Goal: Transaction & Acquisition: Purchase product/service

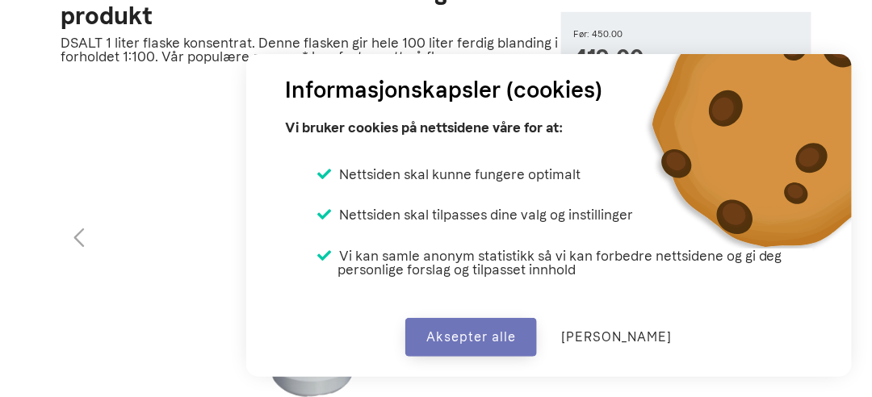
scroll to position [323, 0]
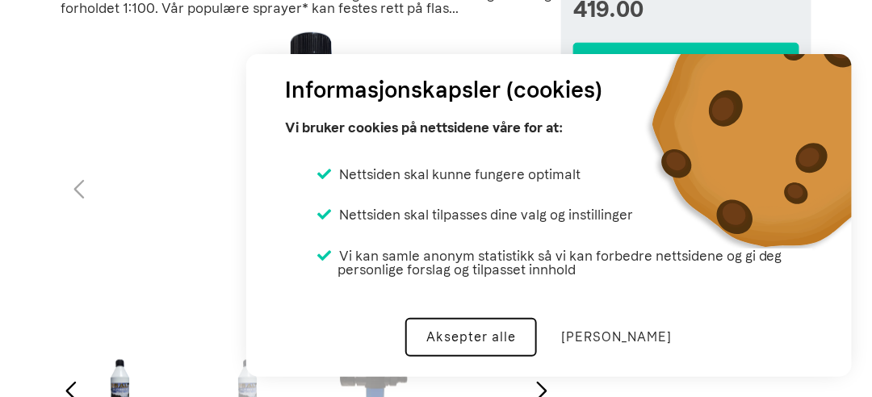
click at [509, 332] on button "Aksepter alle" at bounding box center [471, 337] width 132 height 39
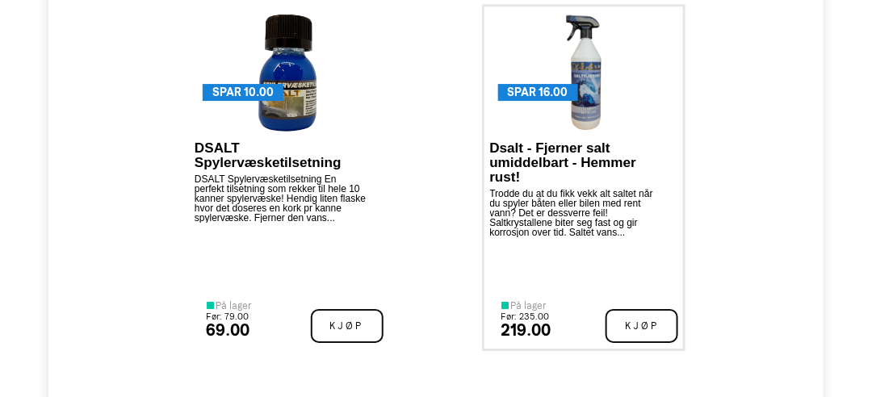
scroll to position [1279, 0]
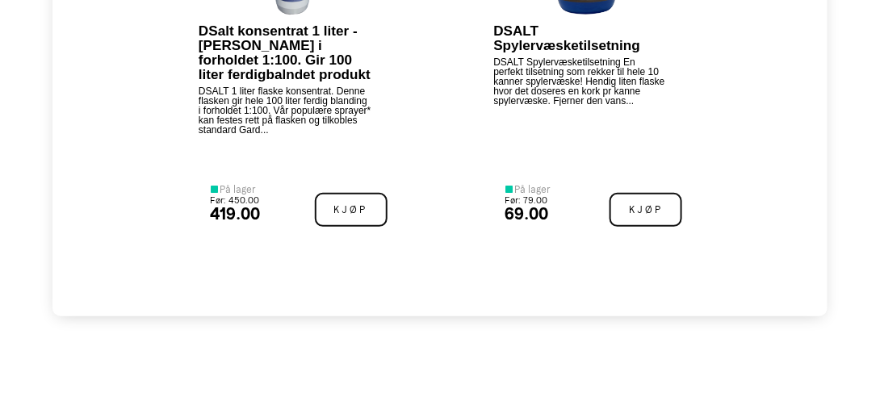
scroll to position [1534, 0]
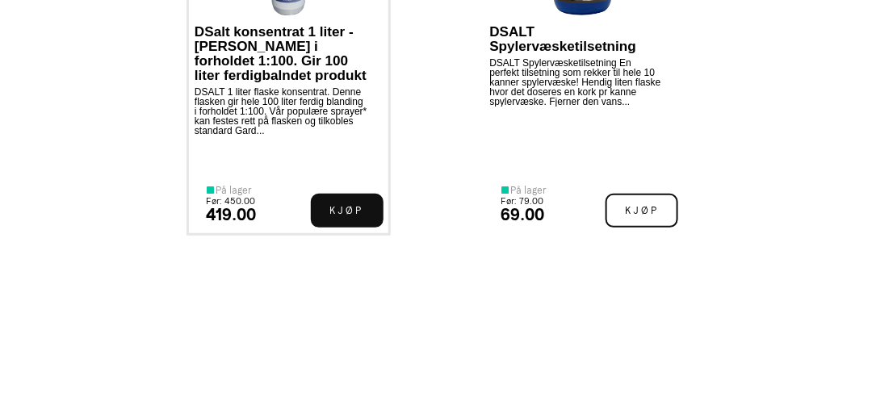
click at [343, 216] on span "Kjøp" at bounding box center [347, 211] width 73 height 34
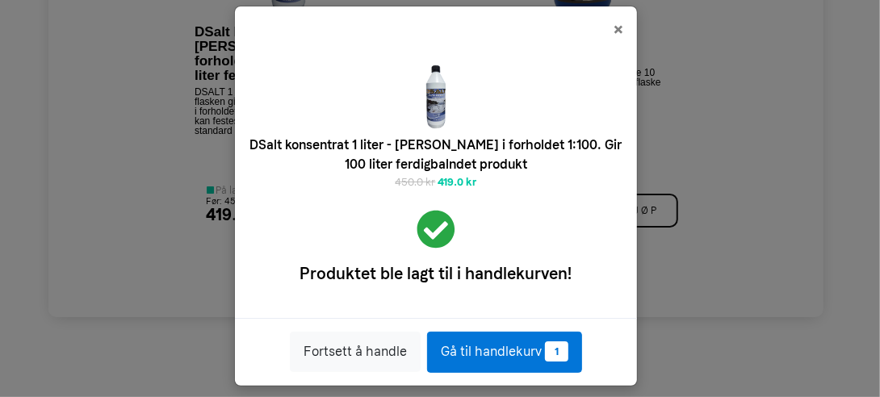
scroll to position [27, 0]
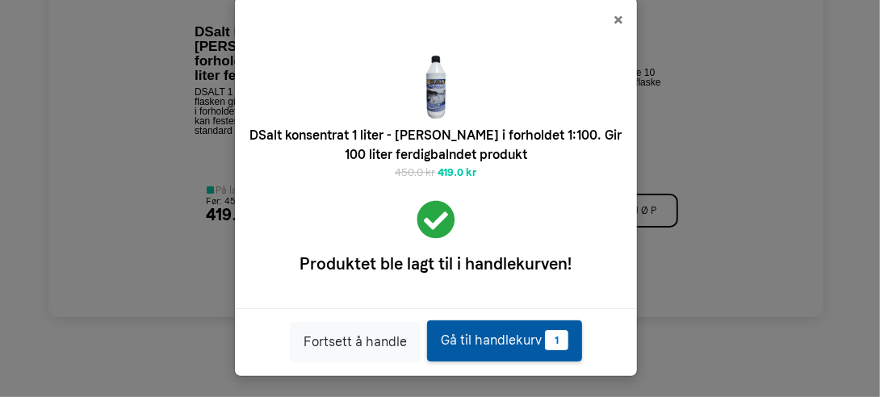
click at [492, 341] on link "Gå til handlekurv 1" at bounding box center [504, 341] width 155 height 41
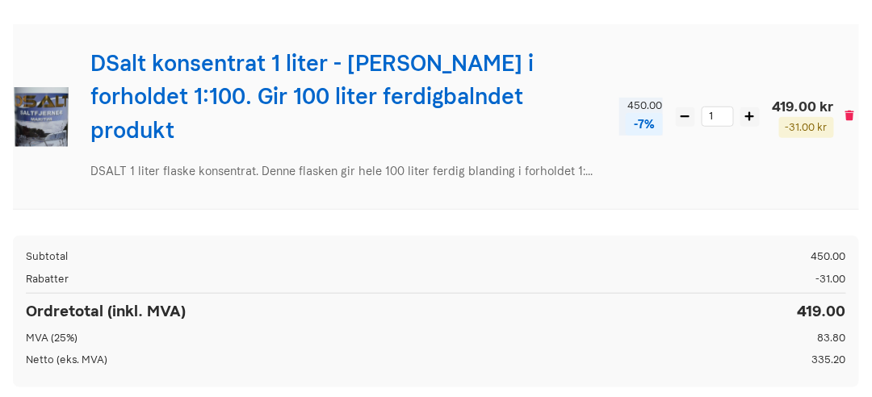
scroll to position [323, 0]
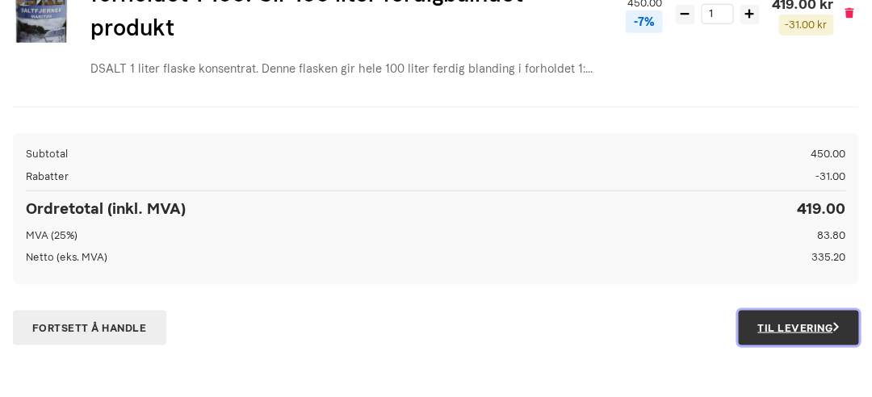
click at [791, 311] on link "Til Levering" at bounding box center [799, 329] width 120 height 36
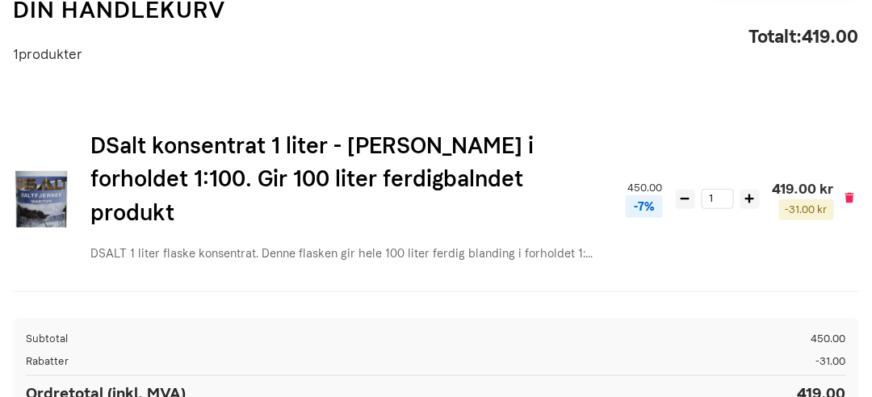
scroll to position [81, 0]
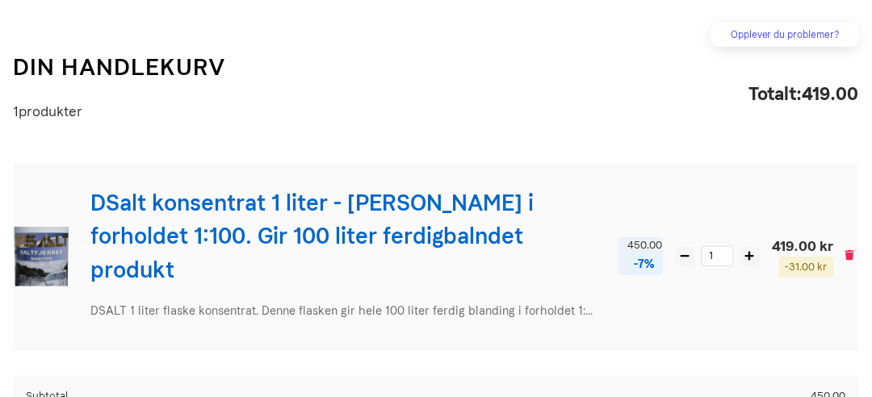
click at [39, 238] on img at bounding box center [41, 257] width 60 height 60
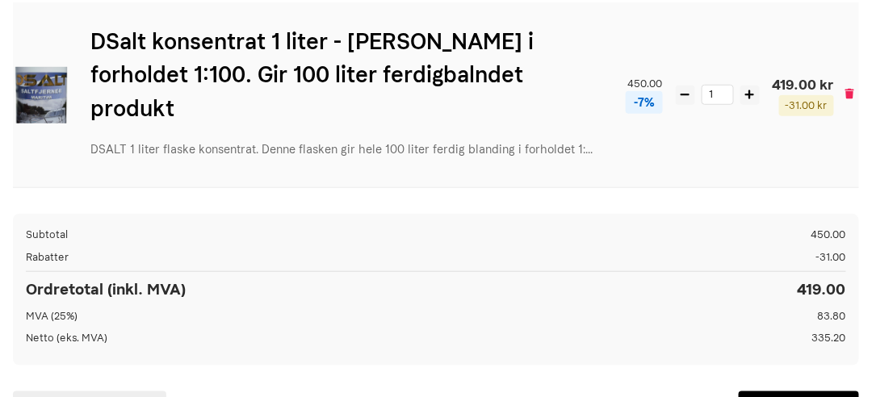
scroll to position [0, 0]
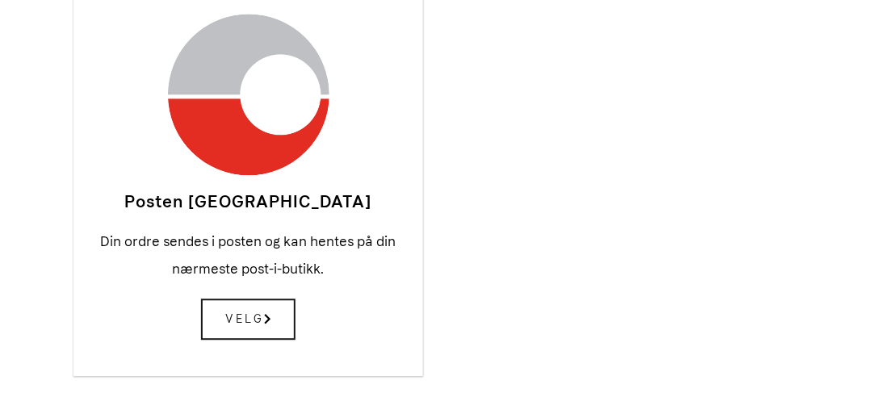
scroll to position [1050, 0]
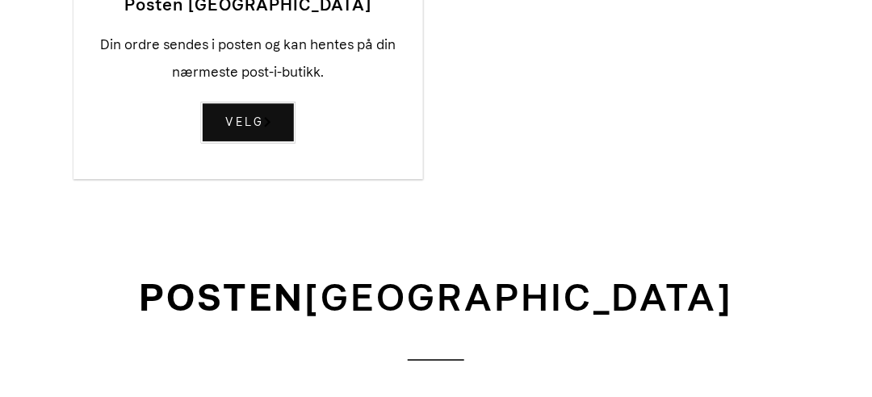
click at [249, 117] on span "Velg" at bounding box center [248, 122] width 94 height 41
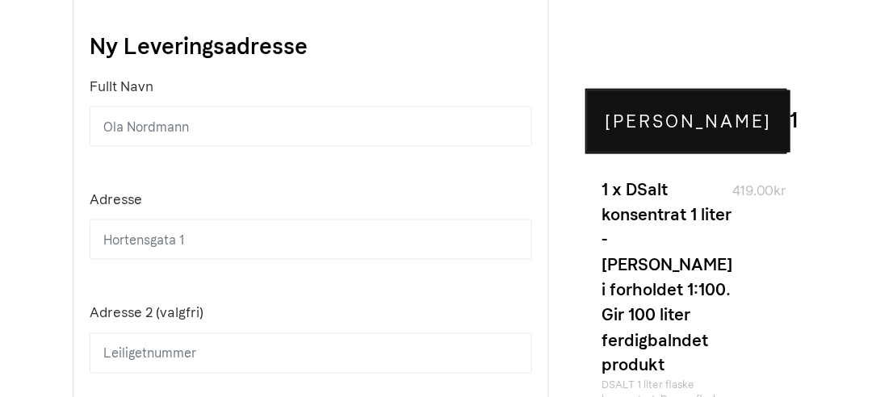
click at [652, 331] on h6 "1 x DSalt konsentrat 1 liter - Blandes i forholdet 1:100. Gir 100 liter ferdigb…" at bounding box center [666, 277] width 131 height 202
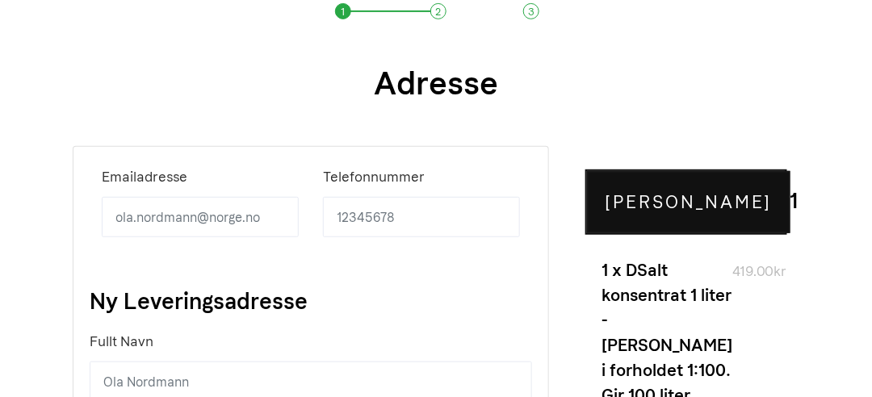
scroll to position [242, 0]
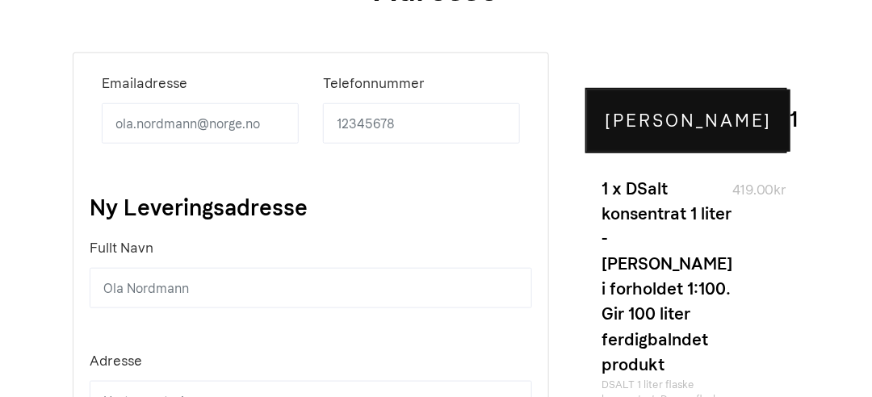
click at [138, 284] on input "text" at bounding box center [311, 288] width 442 height 40
type input "Roy Bårdsen"
type input "rbard@online.no"
type input "90709995"
type input "Bergshaven 8A"
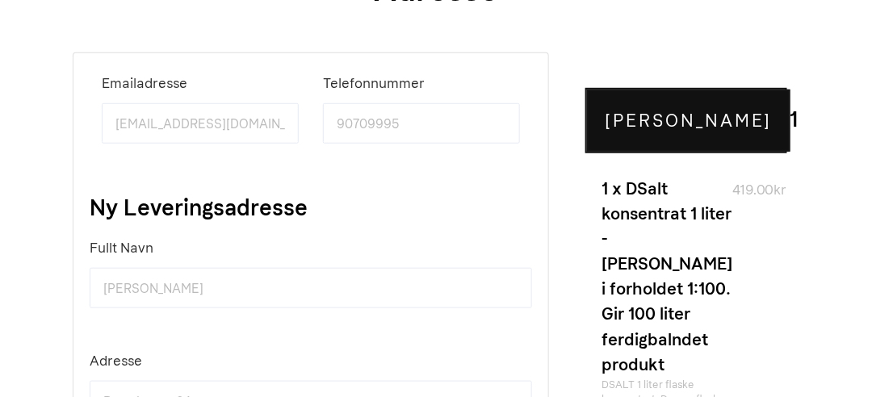
select select "NO"
type input "4790"
type input "LILLESAND"
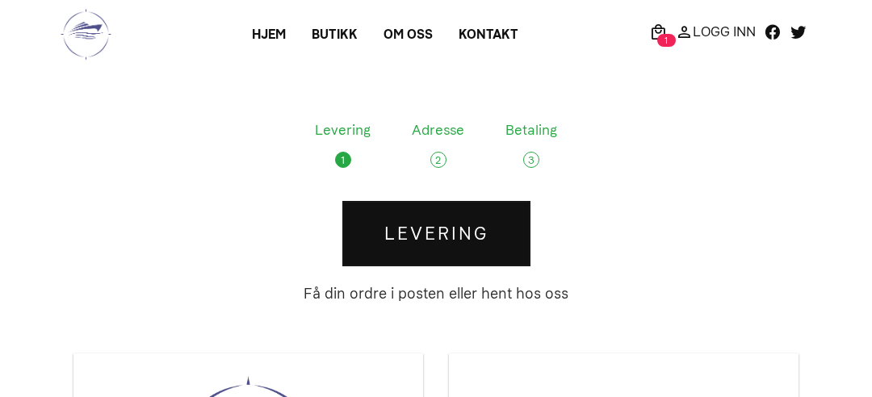
scroll to position [1047, 0]
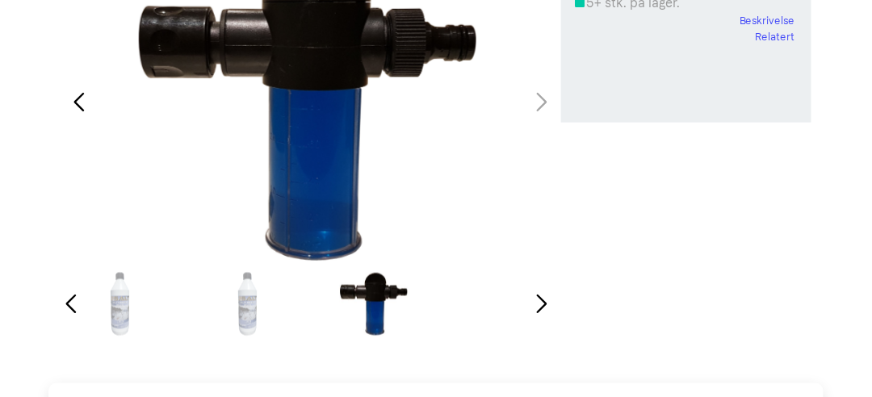
scroll to position [484, 0]
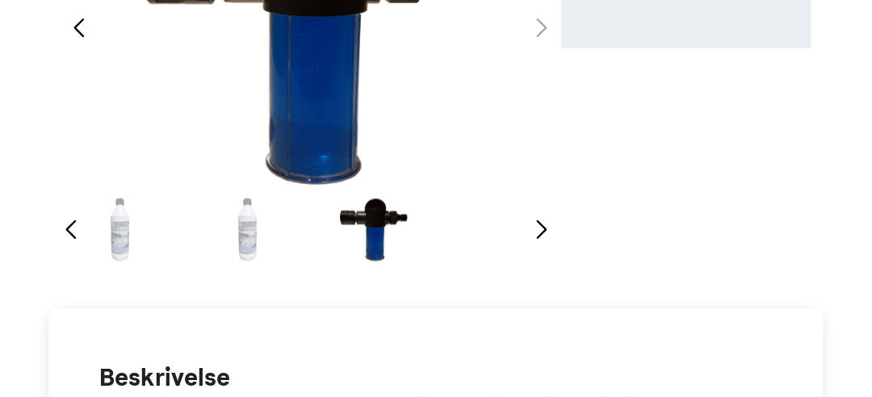
click at [373, 215] on div "3 / 3" at bounding box center [374, 230] width 119 height 65
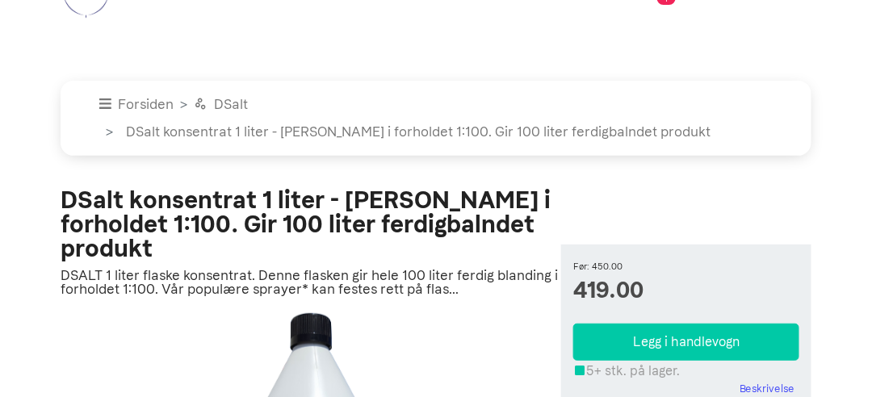
scroll to position [0, 0]
